Goal: Entertainment & Leisure: Consume media (video, audio)

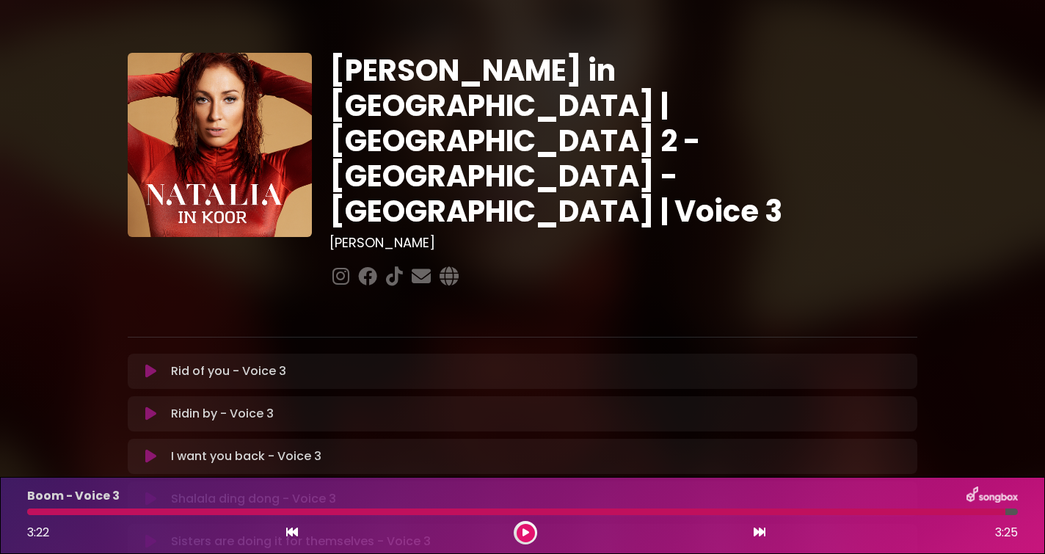
scroll to position [354, 0]
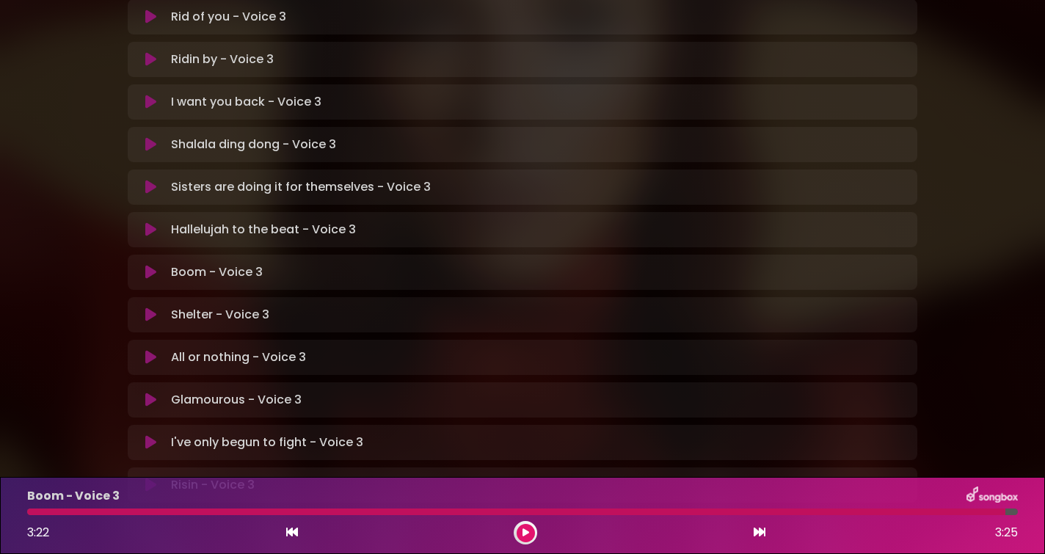
click at [153, 222] on icon at bounding box center [150, 229] width 11 height 15
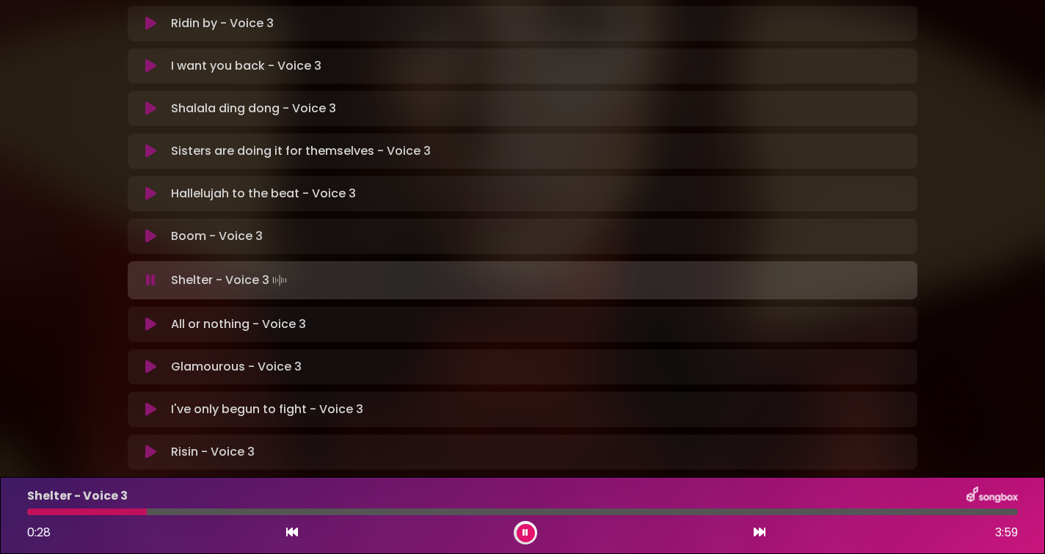
scroll to position [383, 0]
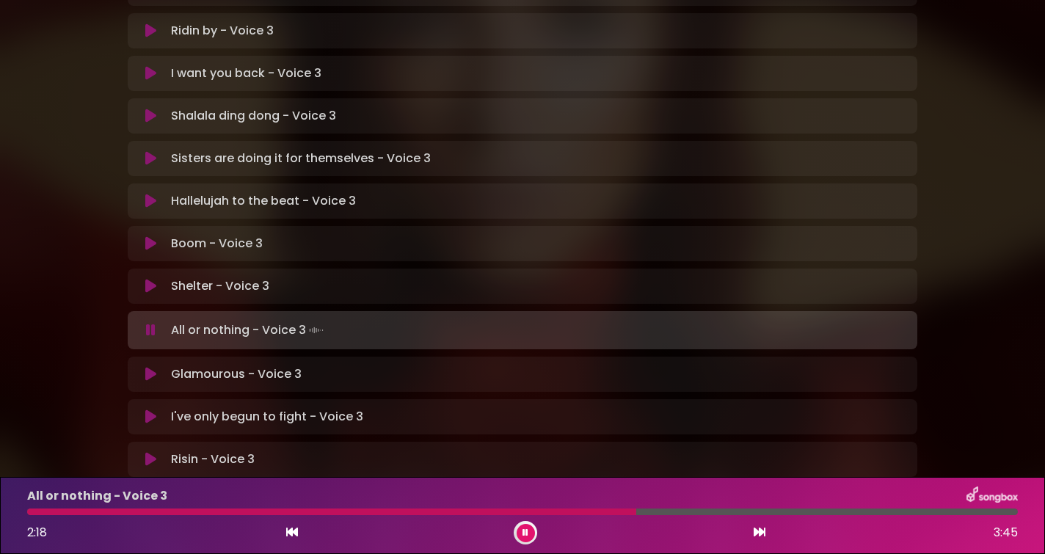
click at [522, 529] on icon at bounding box center [525, 532] width 6 height 9
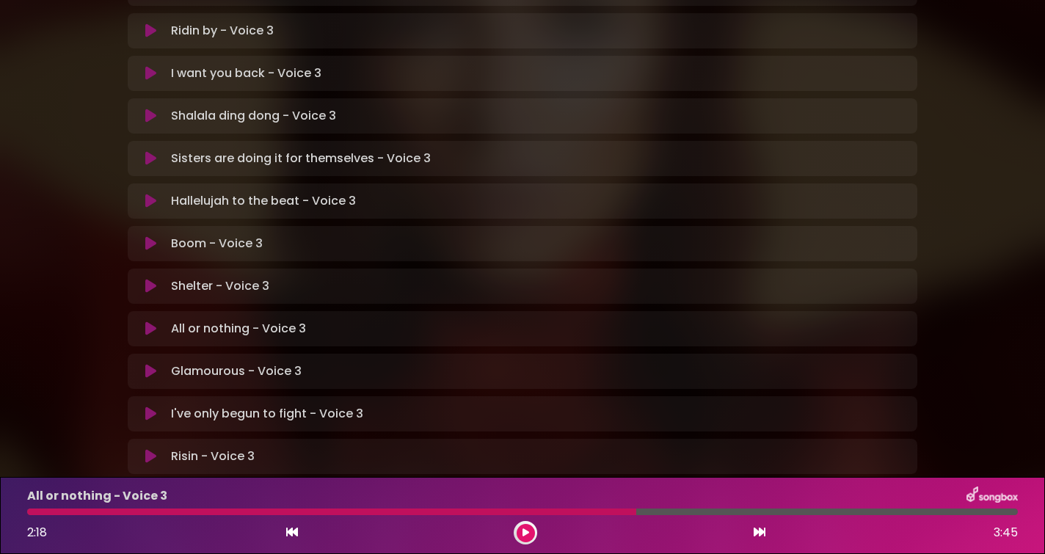
click at [525, 530] on icon at bounding box center [525, 532] width 7 height 9
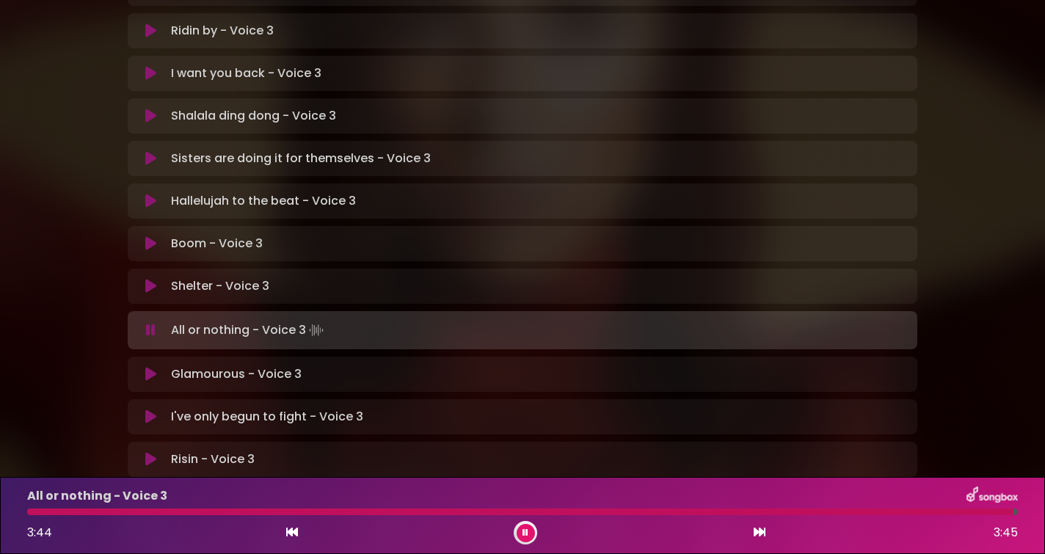
click at [524, 536] on icon at bounding box center [525, 532] width 6 height 9
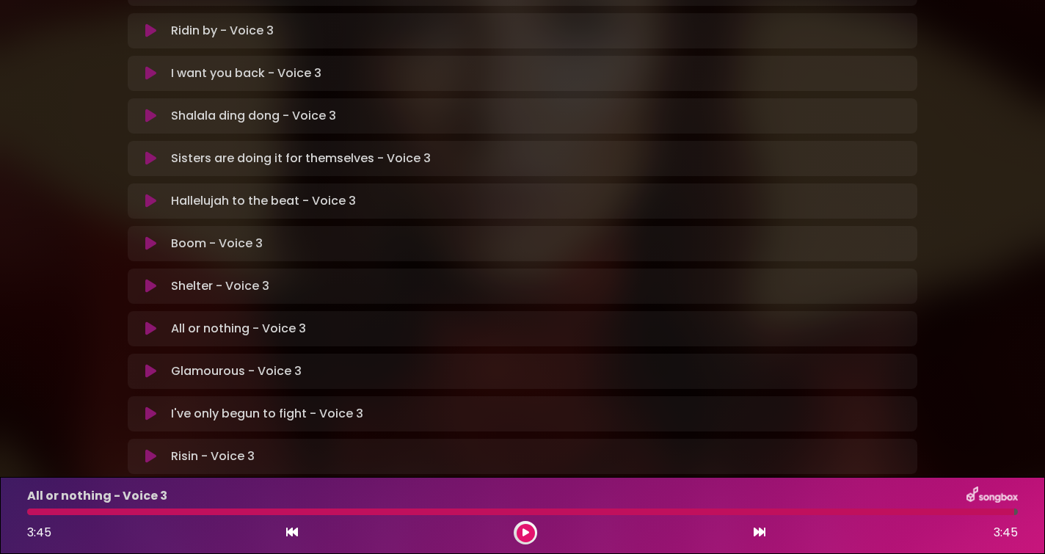
click at [150, 321] on icon at bounding box center [150, 328] width 11 height 15
click at [153, 321] on icon at bounding box center [150, 328] width 11 height 15
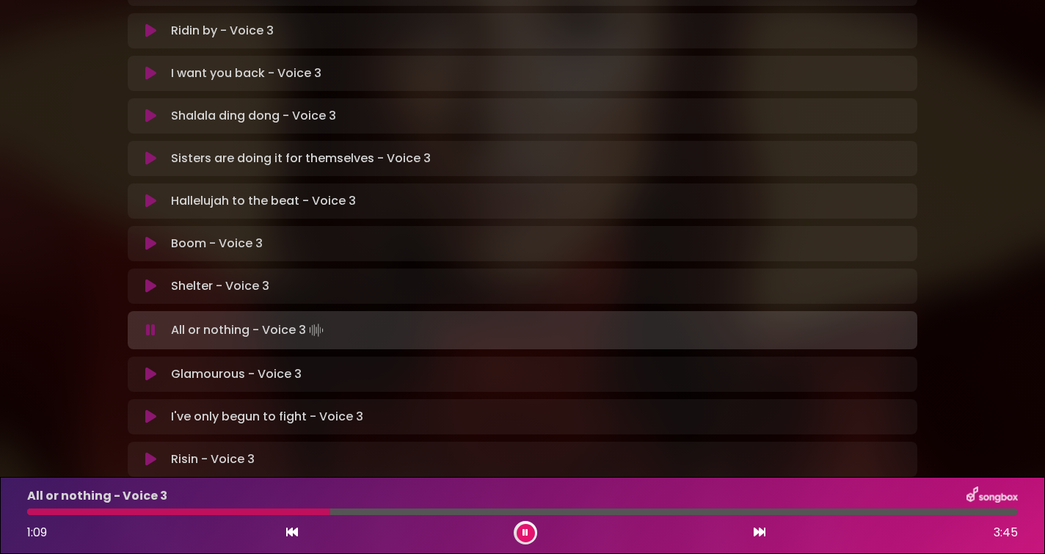
drag, startPoint x: 326, startPoint y: 513, endPoint x: 252, endPoint y: 512, distance: 74.8
click at [252, 512] on div at bounding box center [178, 511] width 303 height 7
drag, startPoint x: 725, startPoint y: 514, endPoint x: 582, endPoint y: 519, distance: 142.4
click at [582, 519] on div "All or nothing - Voice 3 2:06 3:45" at bounding box center [522, 515] width 1008 height 58
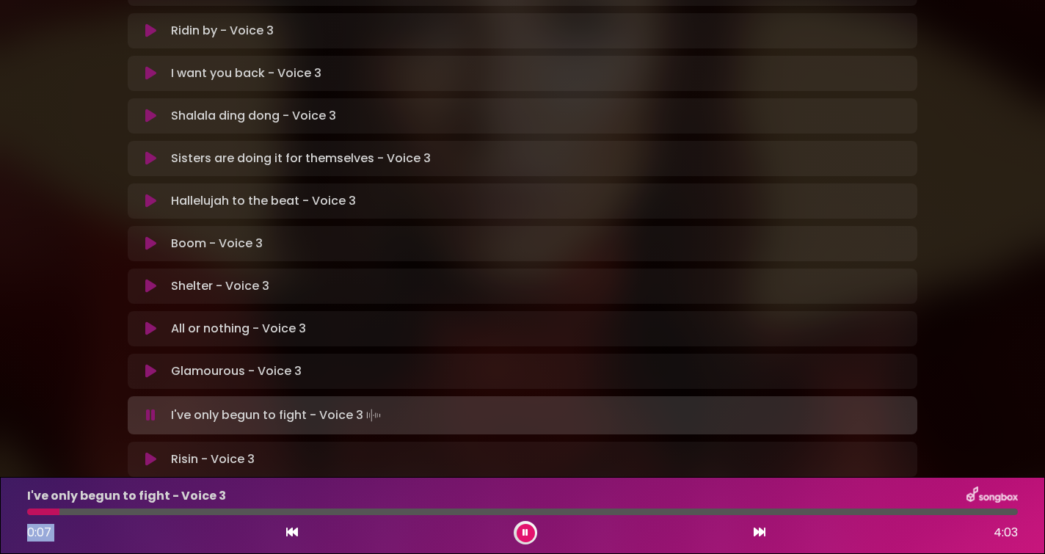
click at [523, 532] on icon at bounding box center [525, 532] width 6 height 9
